Goal: Contribute content

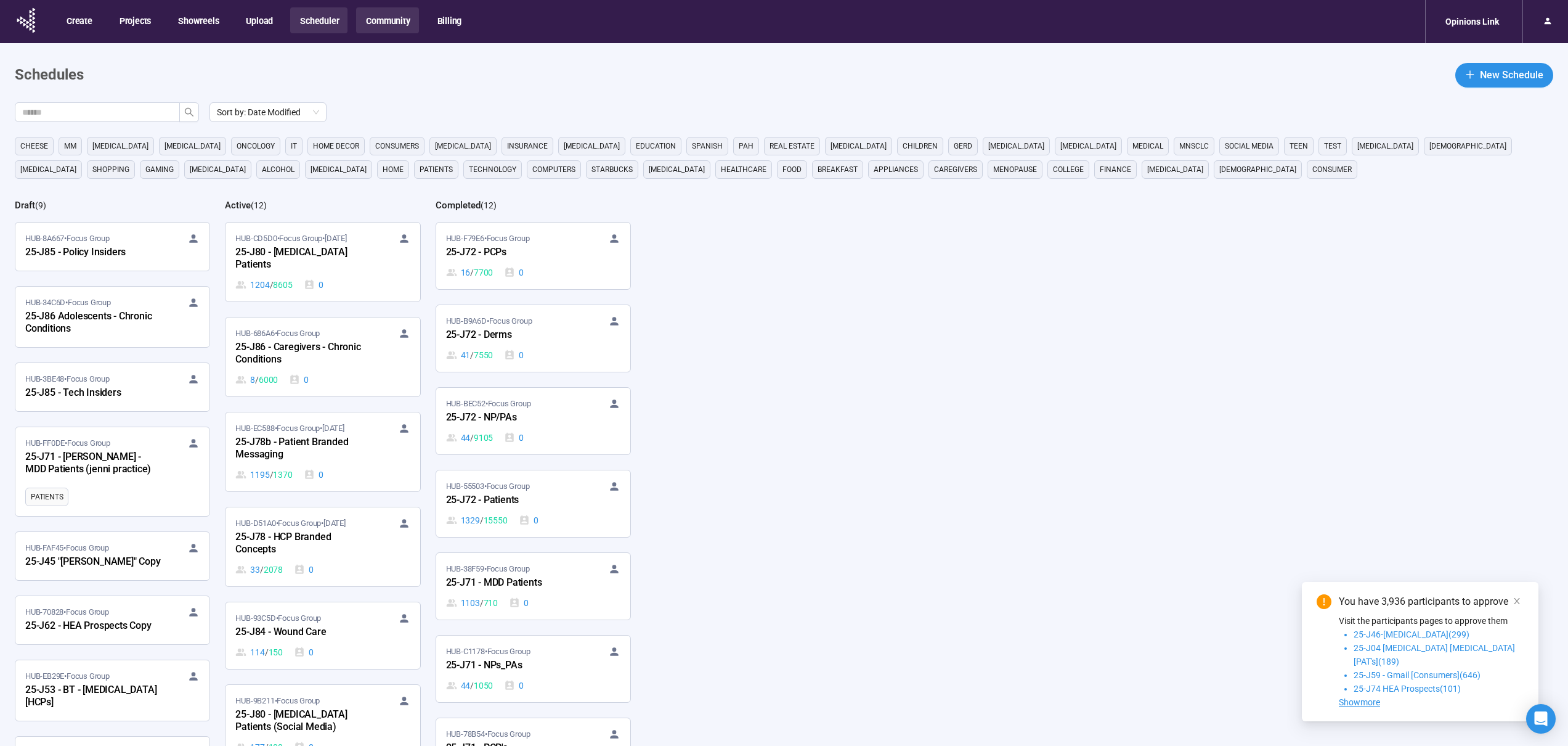
click at [399, 31] on button "Community" at bounding box center [388, 20] width 62 height 26
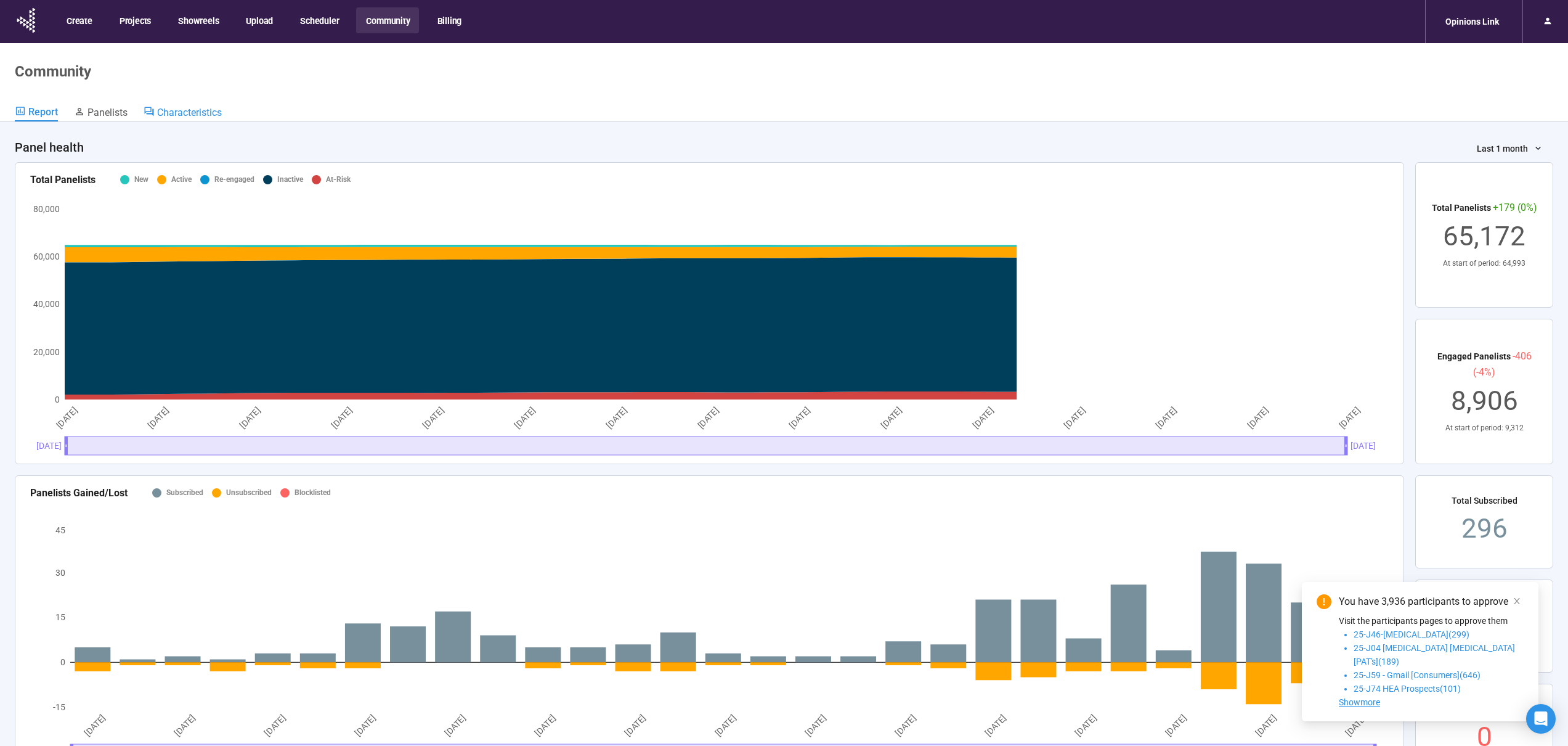
click at [213, 108] on span "Characteristics" at bounding box center [189, 112] width 65 height 11
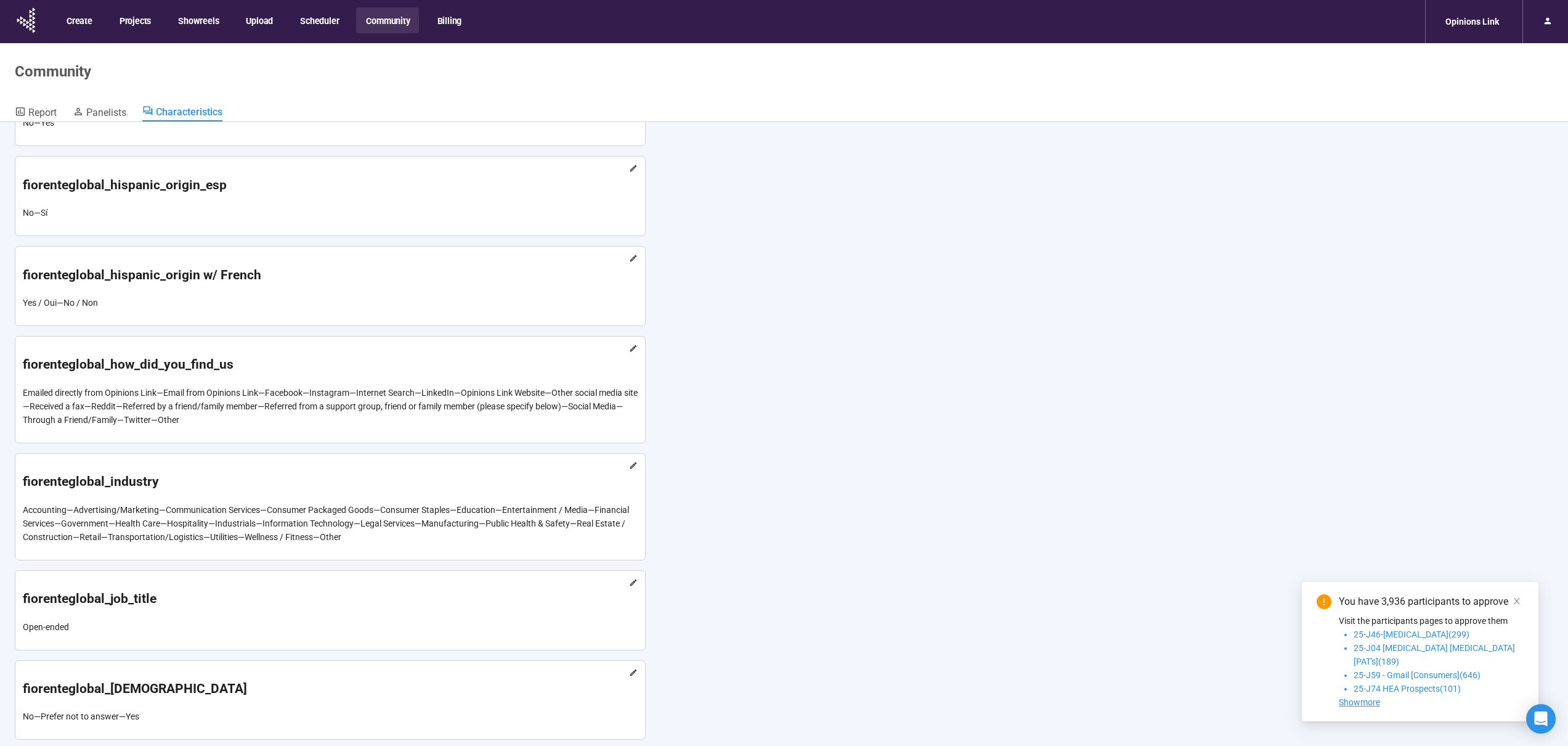
click at [632, 461] on icon at bounding box center [634, 465] width 9 height 9
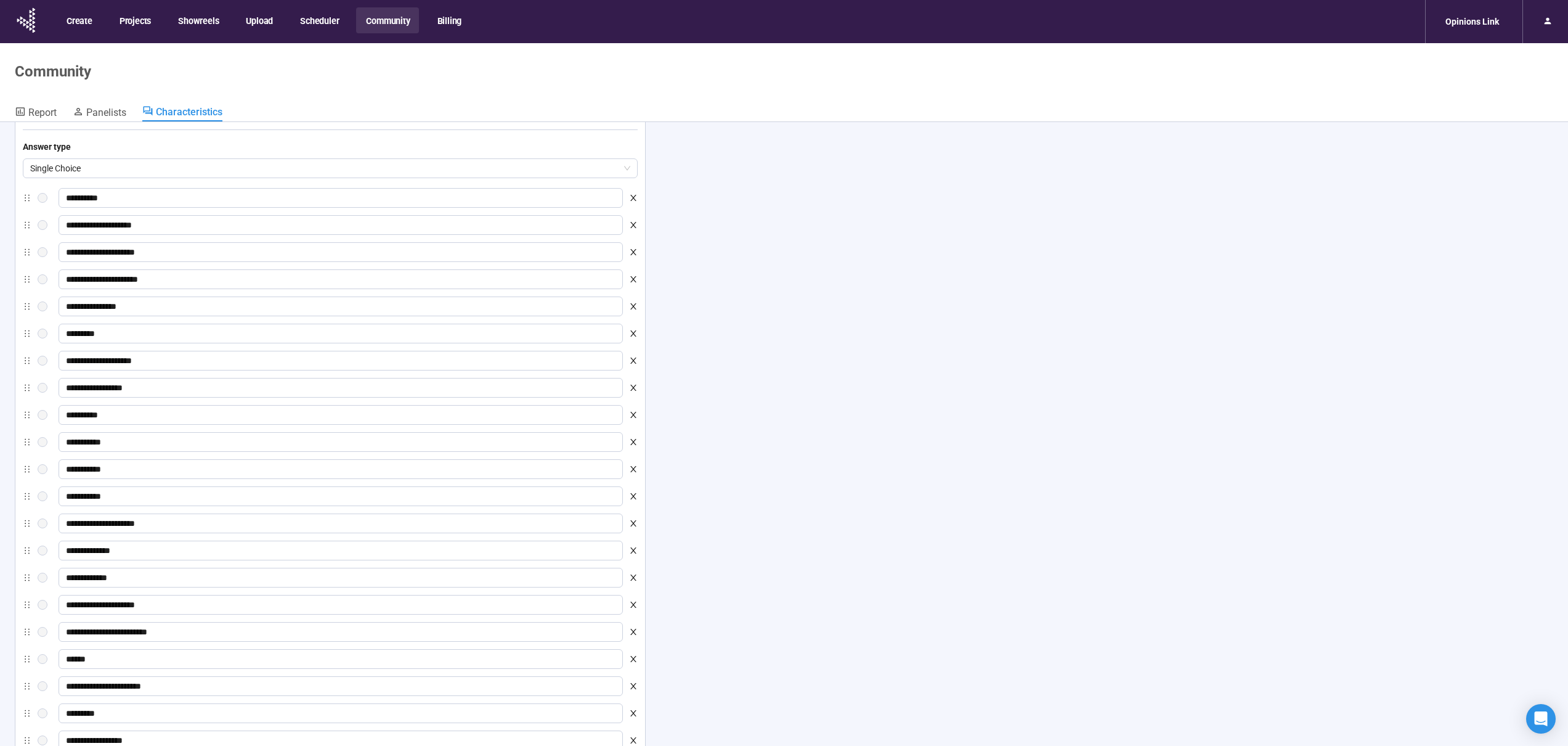
scroll to position [8736, 0]
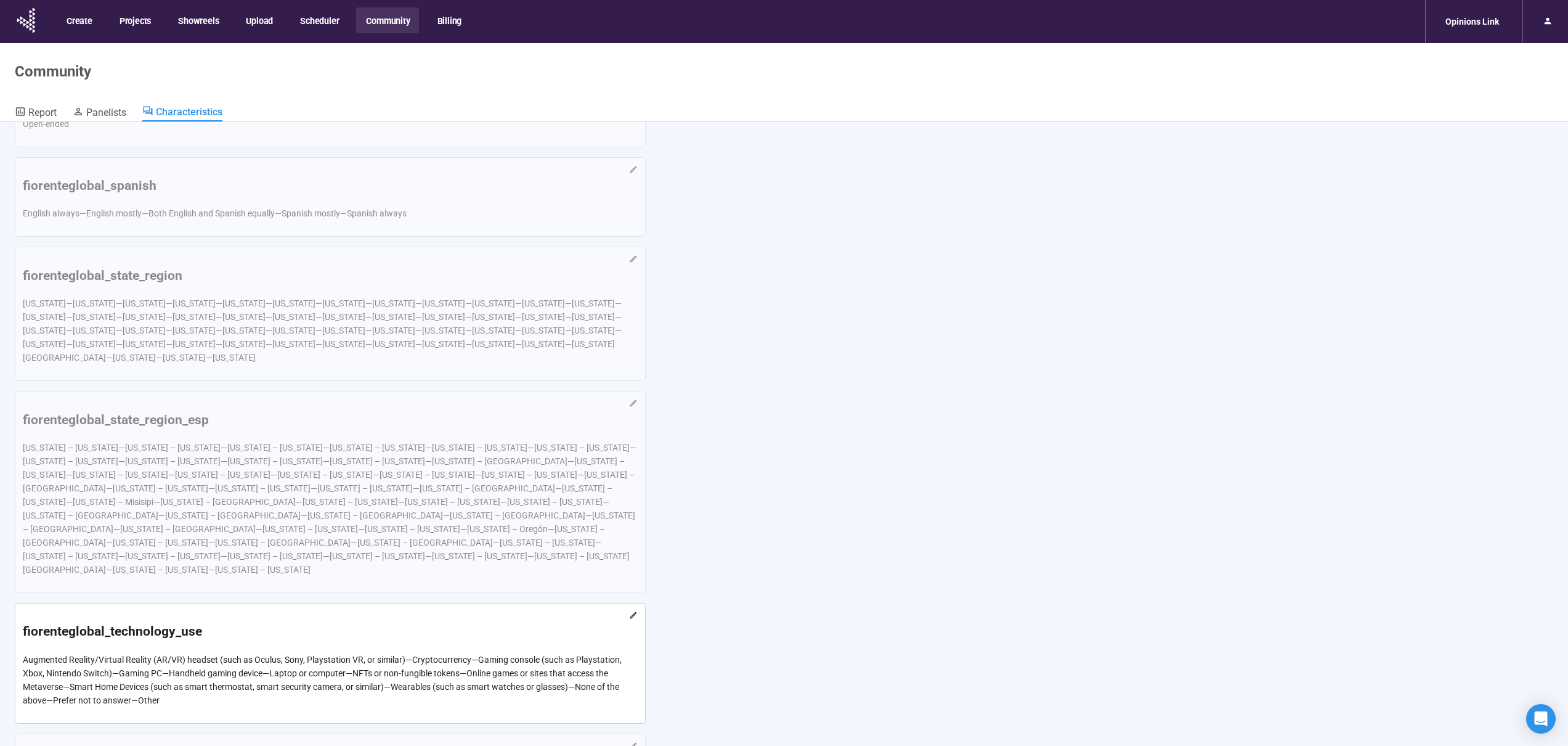
click at [631, 611] on icon at bounding box center [634, 615] width 9 height 9
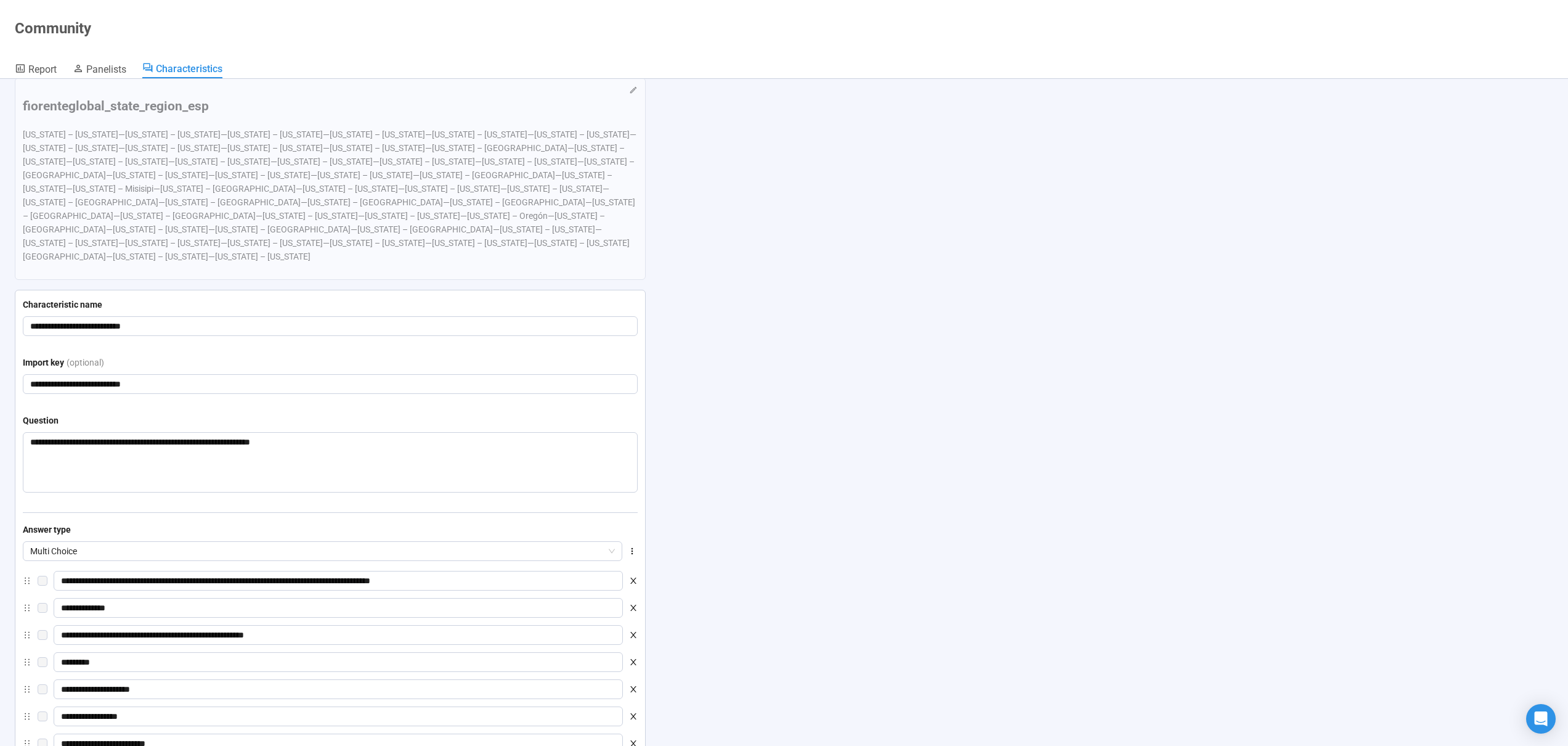
scroll to position [8199, 0]
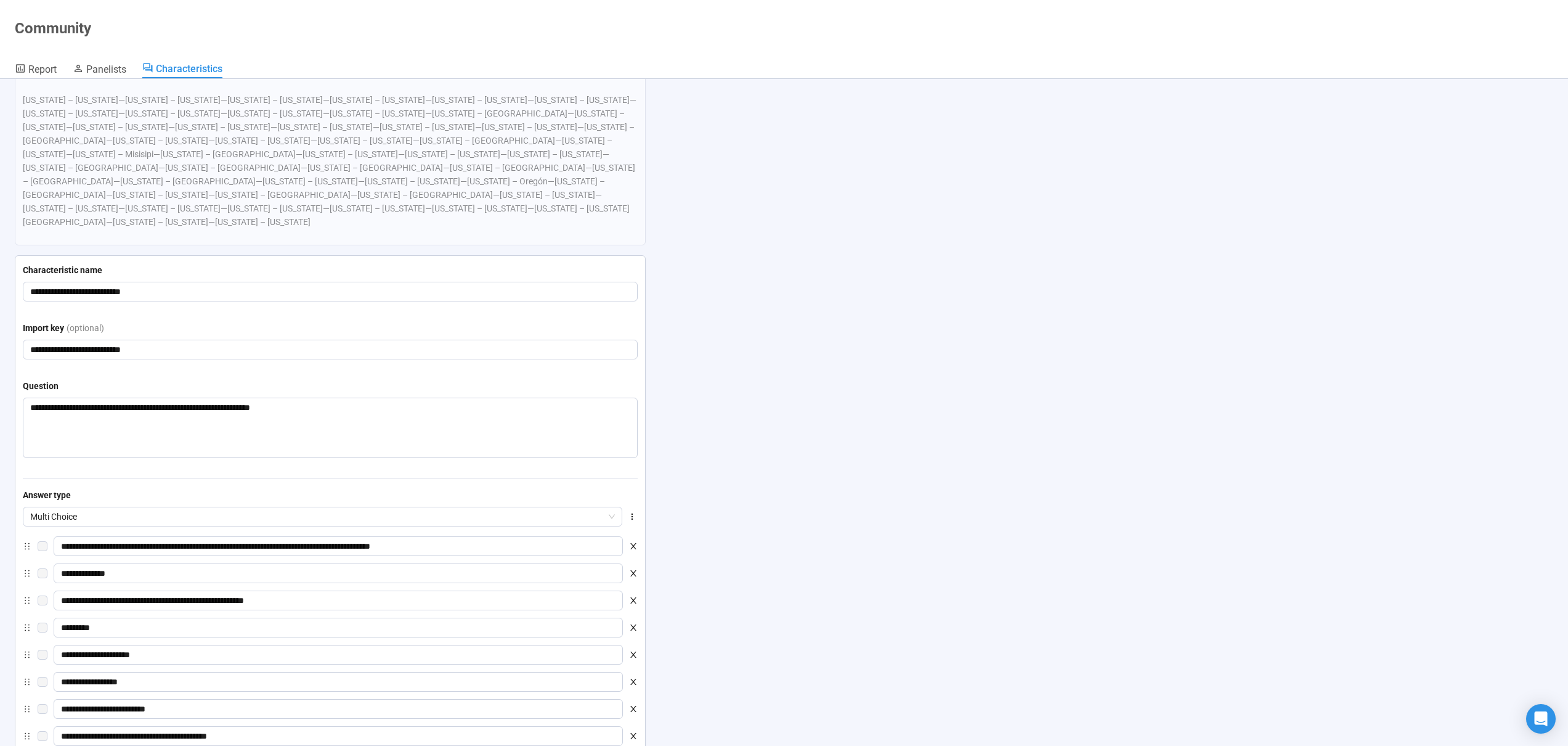
click at [634, 569] on icon "close" at bounding box center [634, 573] width 9 height 9
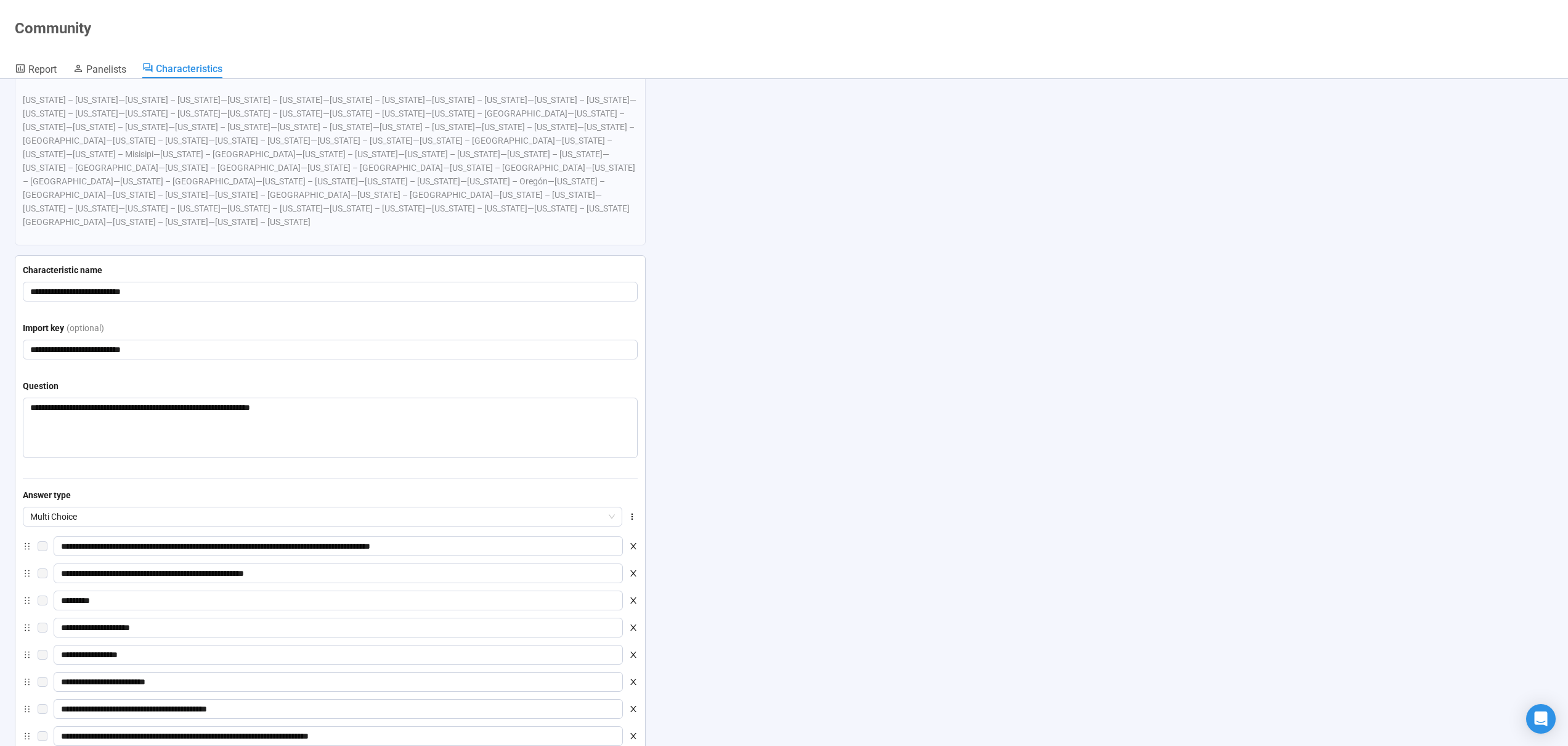
click at [634, 677] on icon "close" at bounding box center [634, 681] width 9 height 9
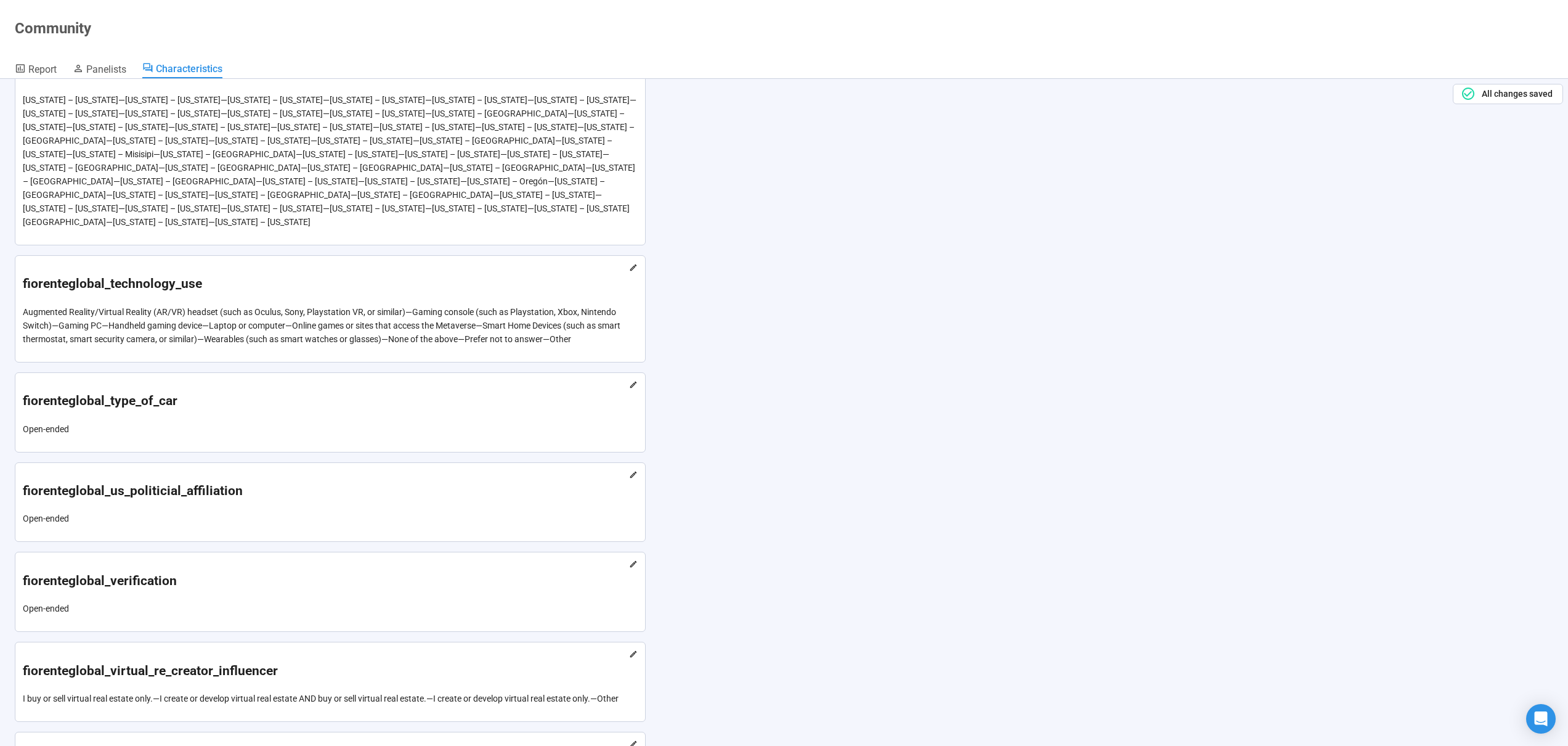
click at [56, 32] on h1 "Community" at bounding box center [52, 28] width 76 height 17
click at [42, 68] on span "Report" at bounding box center [43, 70] width 29 height 11
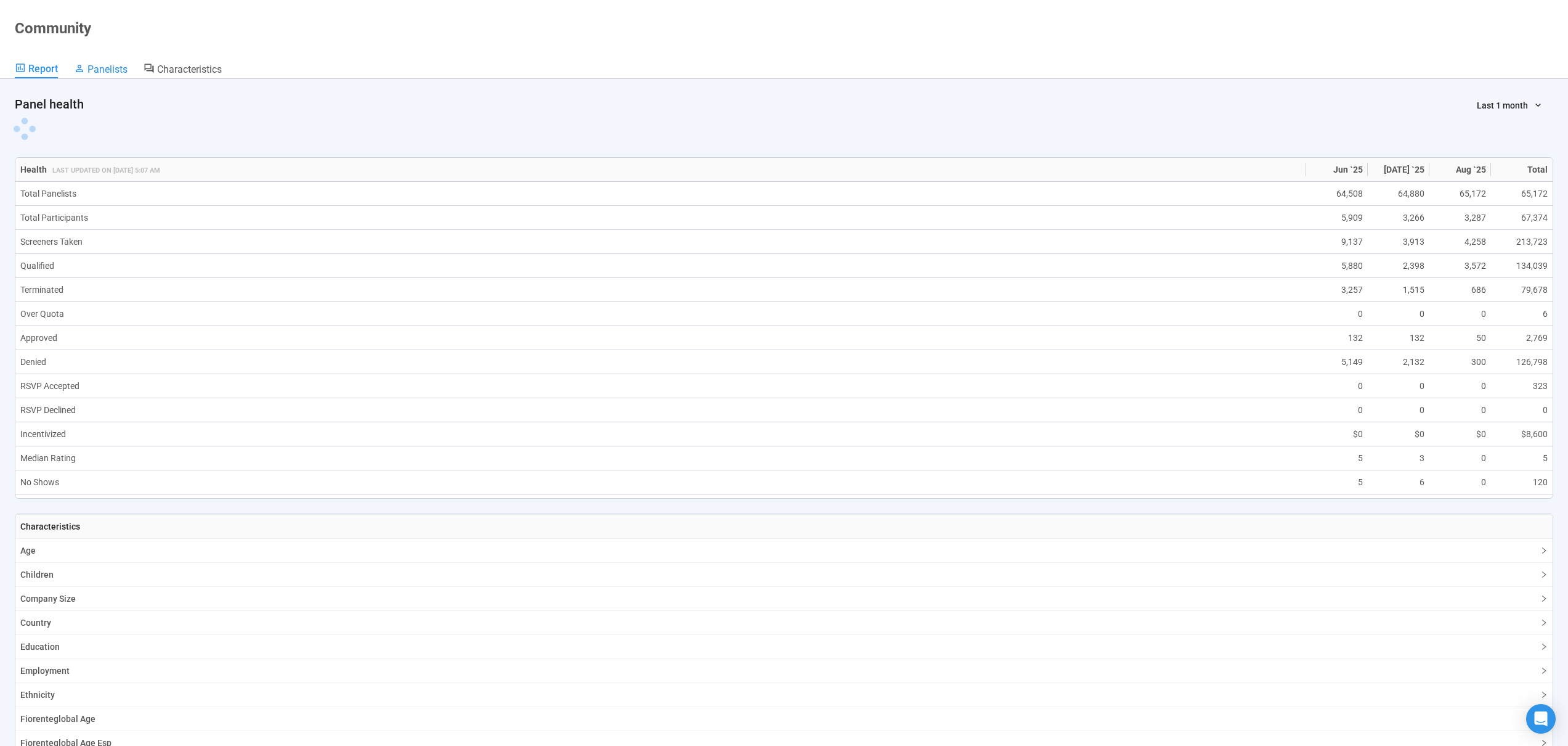
click at [103, 70] on span "Panelists" at bounding box center [107, 70] width 40 height 11
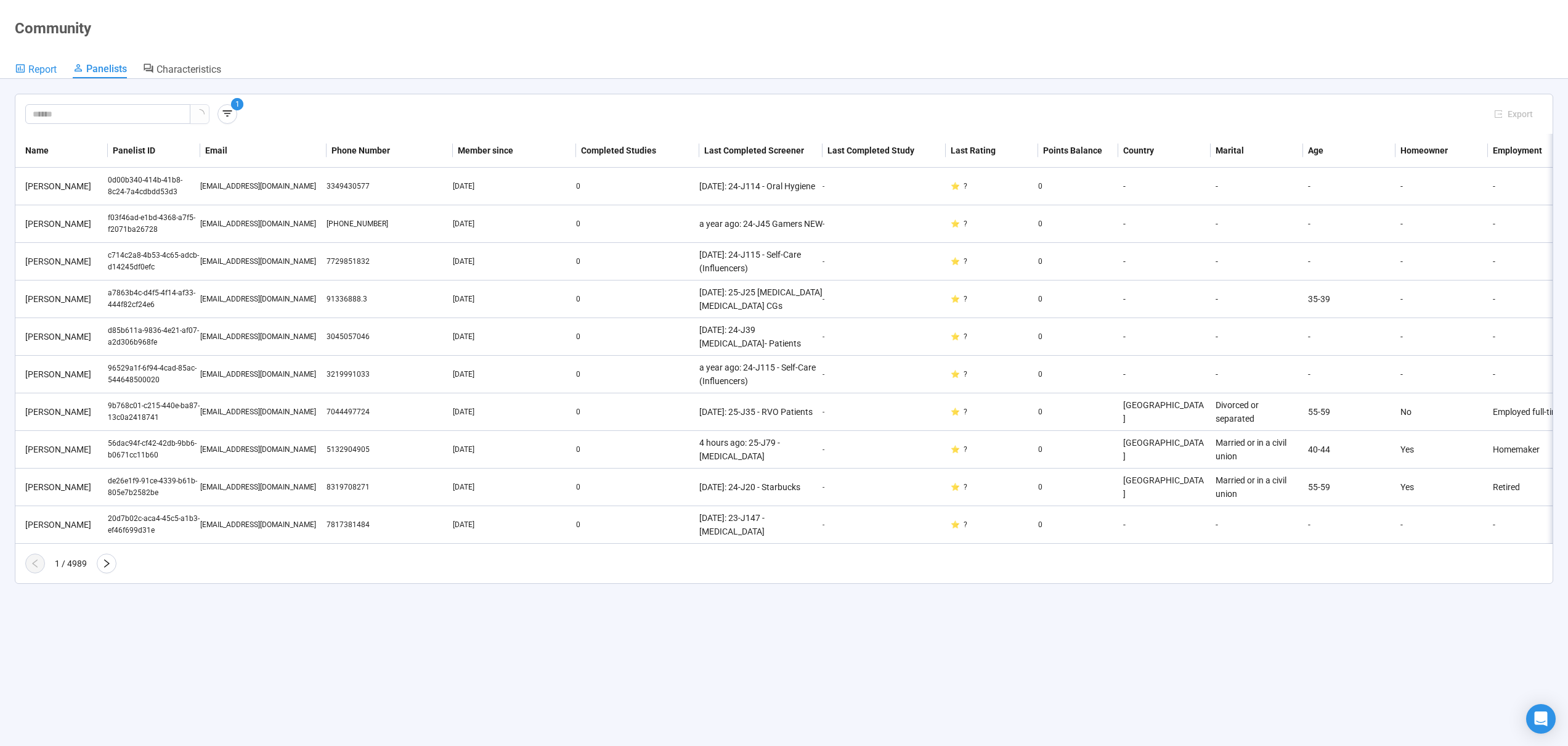
click at [48, 71] on span "Report" at bounding box center [43, 70] width 29 height 11
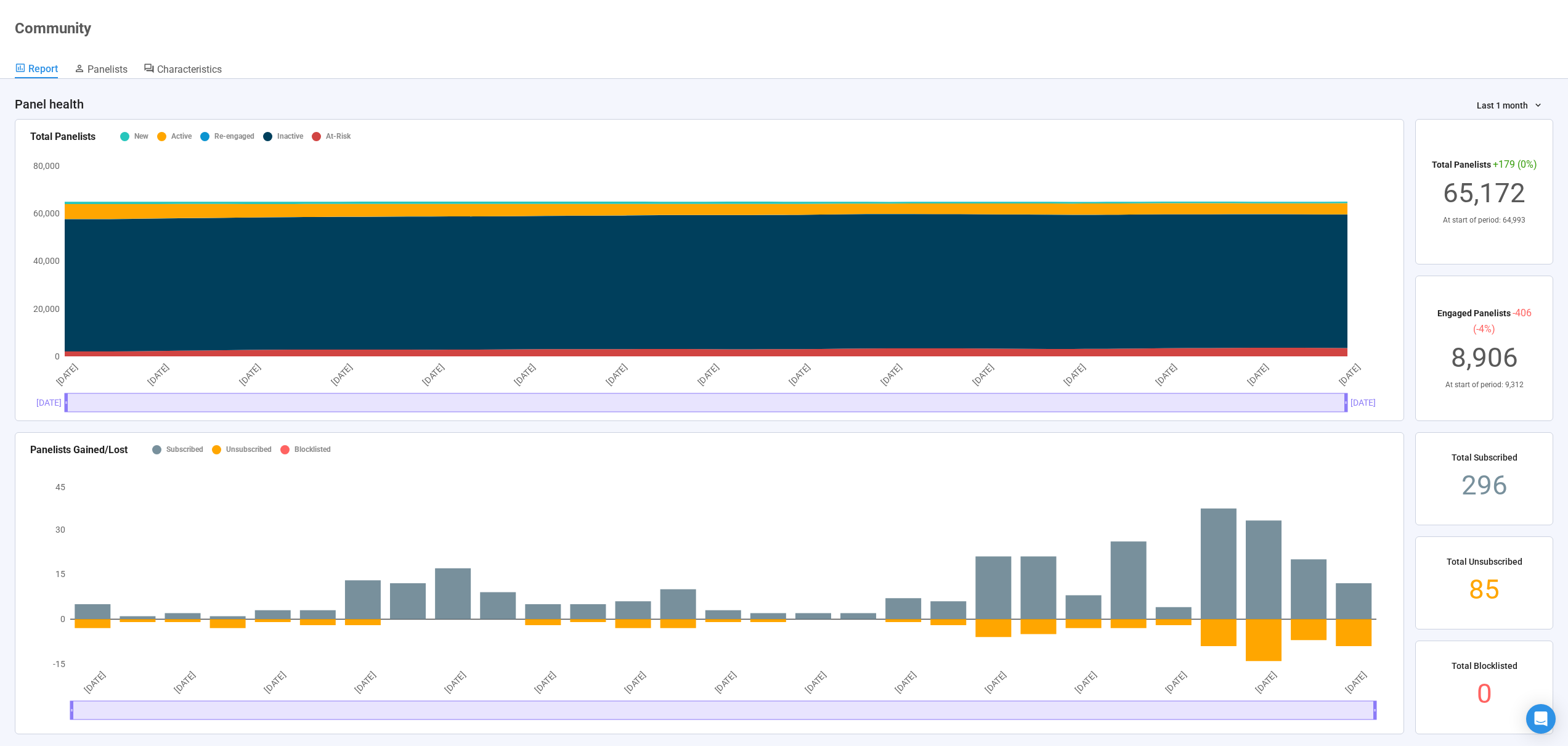
click at [1165, 38] on header "Community Report Panelists Characteristics" at bounding box center [784, 39] width 1568 height 79
click at [122, 70] on span "Panelists" at bounding box center [107, 70] width 40 height 11
